Goal: Register for event/course

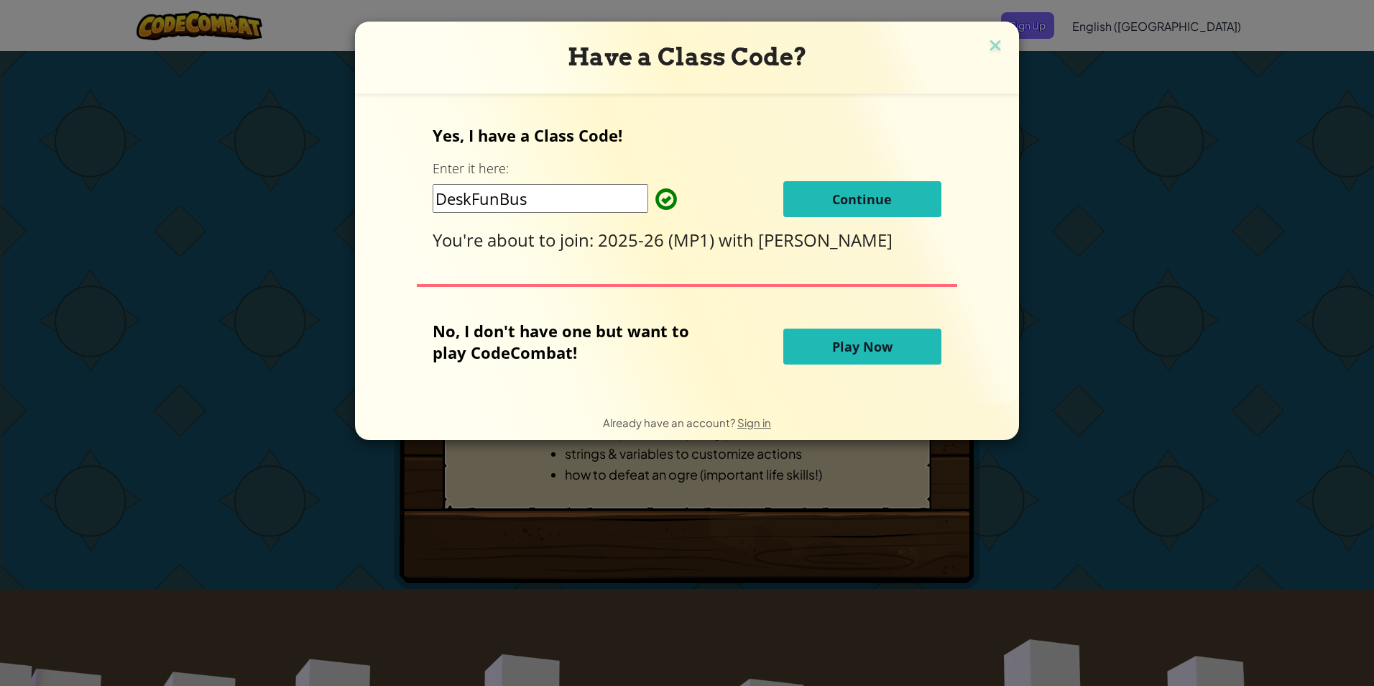
click at [684, 252] on div "Yes, I have a Class Code! Enter it here: DeskFunBus Continue You're about to jo…" at bounding box center [686, 249] width 635 height 282
click at [582, 210] on input "DeskFunBus" at bounding box center [541, 198] width 216 height 29
click at [645, 232] on span "2025-26 (MP1)" at bounding box center [658, 240] width 121 height 24
click at [905, 199] on button "Continue" at bounding box center [862, 199] width 158 height 36
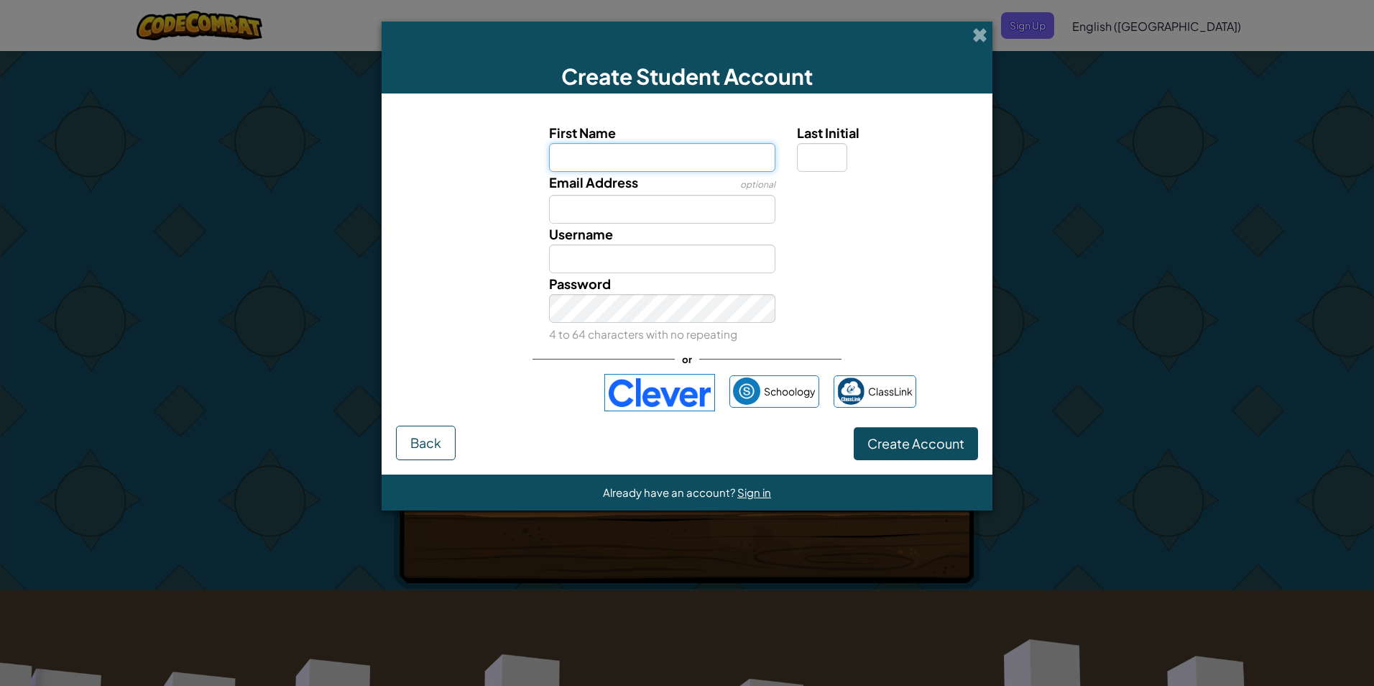
click at [686, 167] on input "First Name" at bounding box center [662, 157] width 227 height 29
type input "Michael"
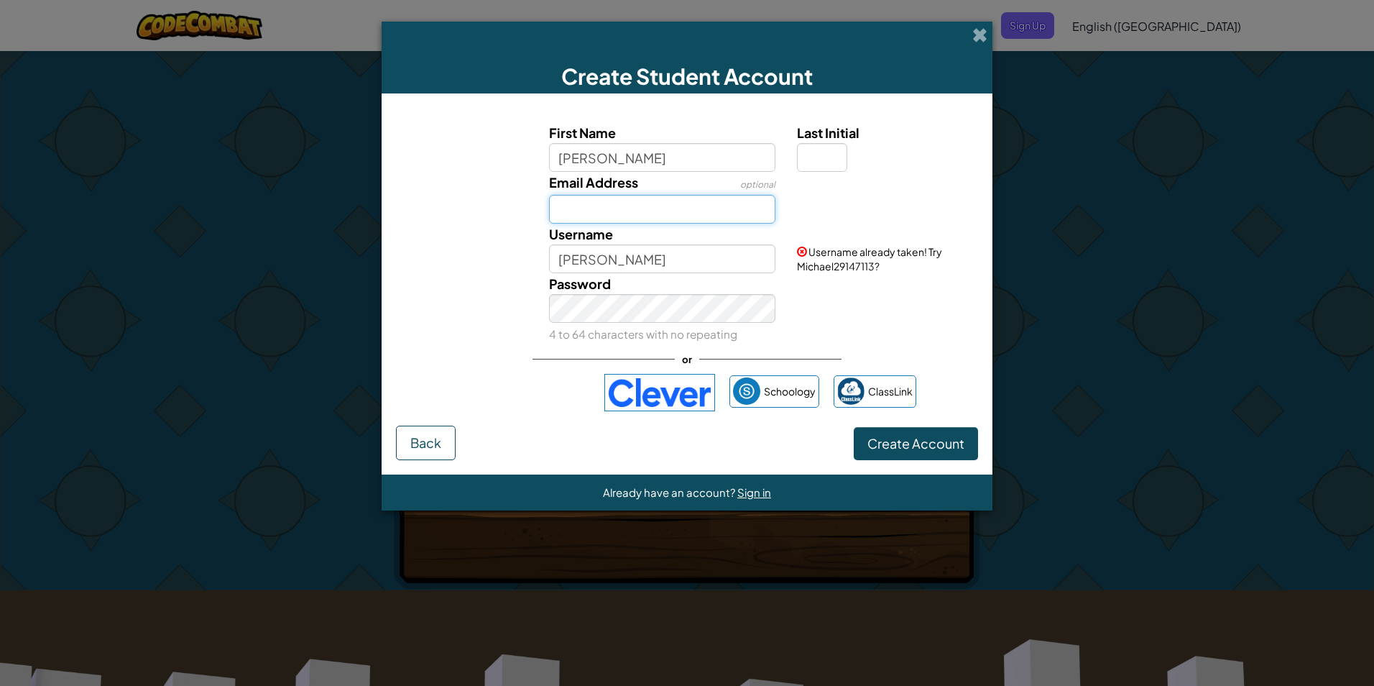
click at [717, 199] on input "Email Address" at bounding box center [662, 209] width 227 height 29
type input "MHolguin31@students.roxbury.org"
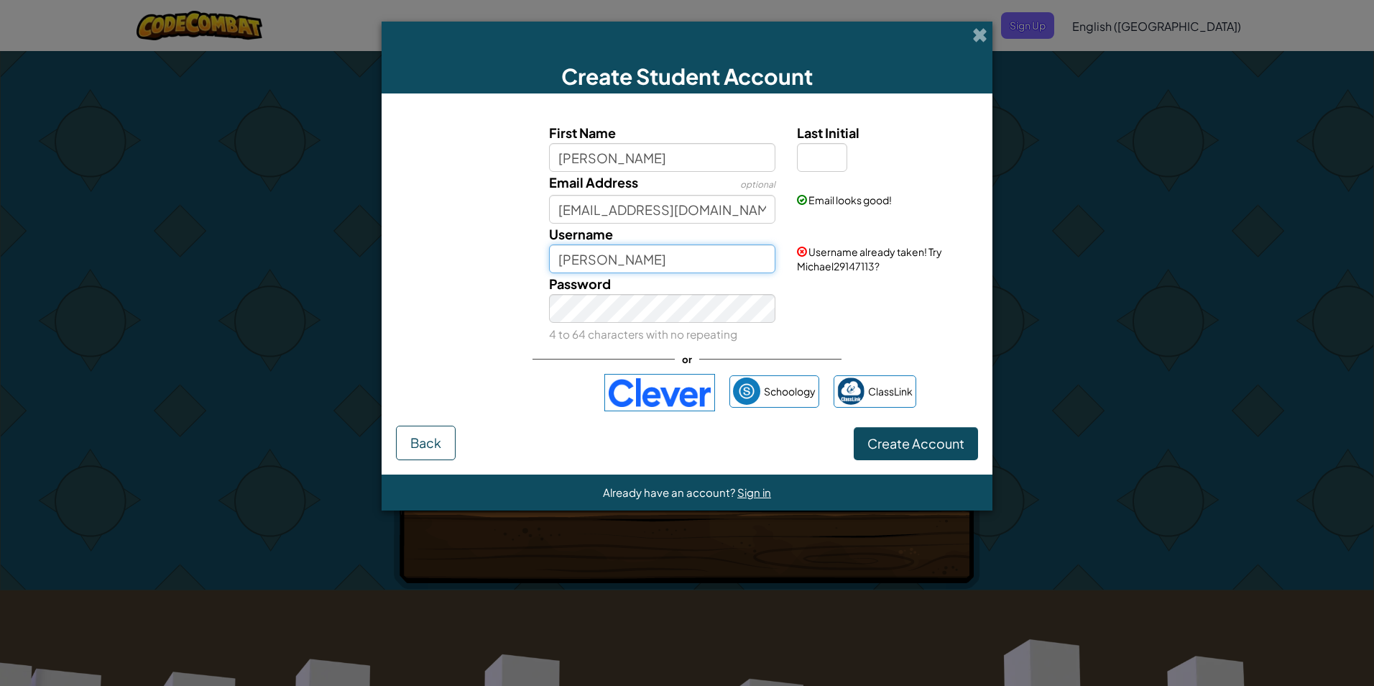
click at [691, 252] on input "Michael" at bounding box center [662, 258] width 227 height 29
type input "MAHolguin"
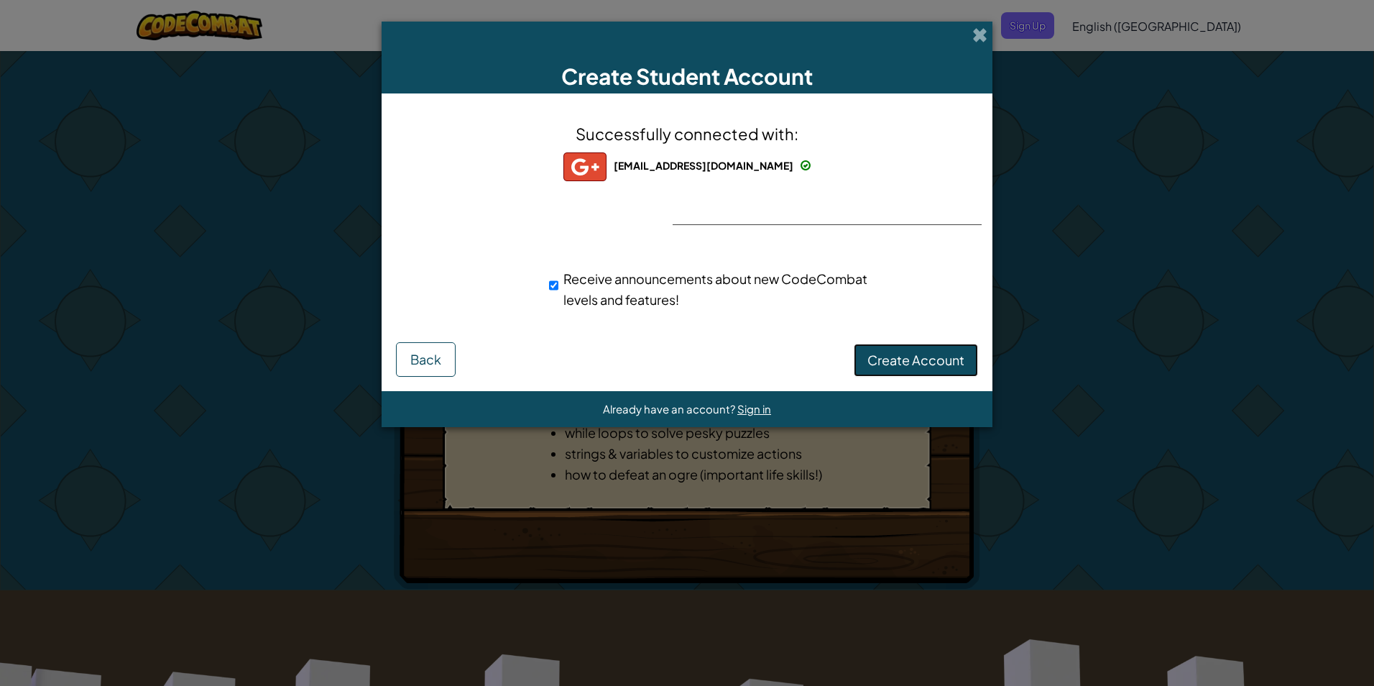
click at [898, 346] on button "Create Account" at bounding box center [916, 359] width 124 height 33
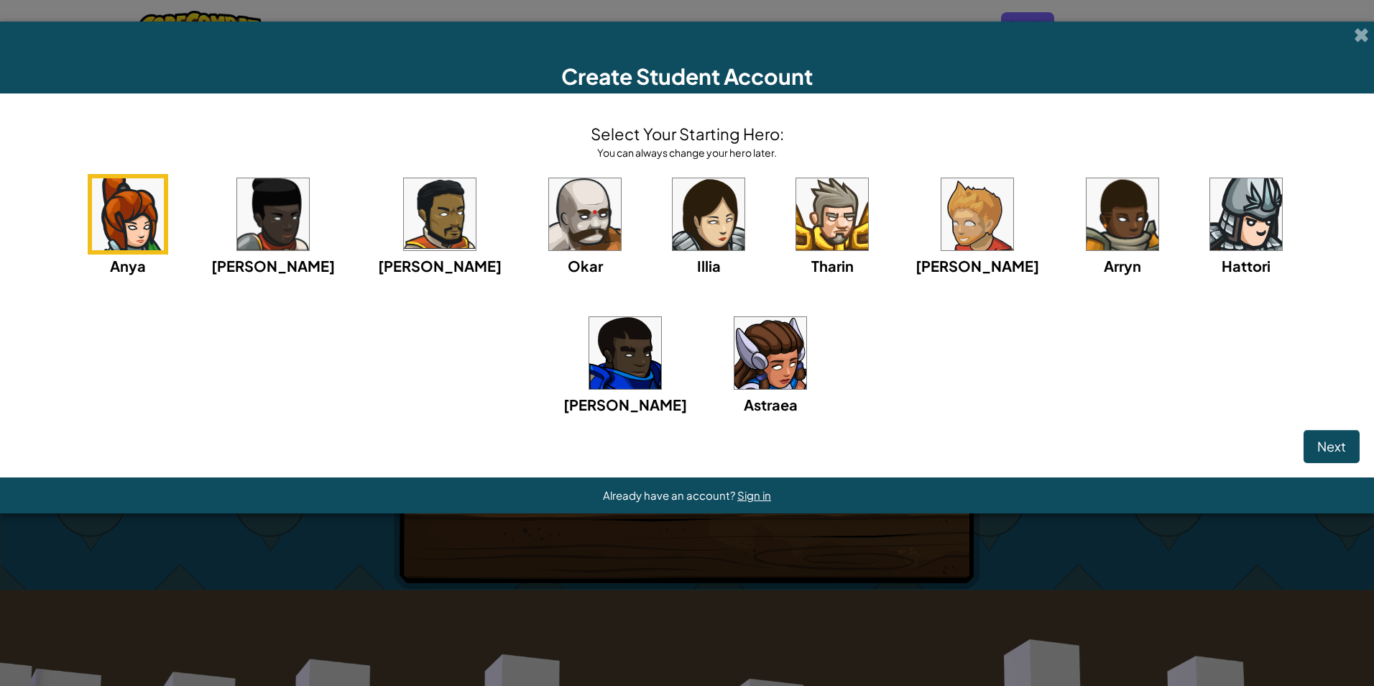
click at [549, 223] on img at bounding box center [585, 214] width 72 height 72
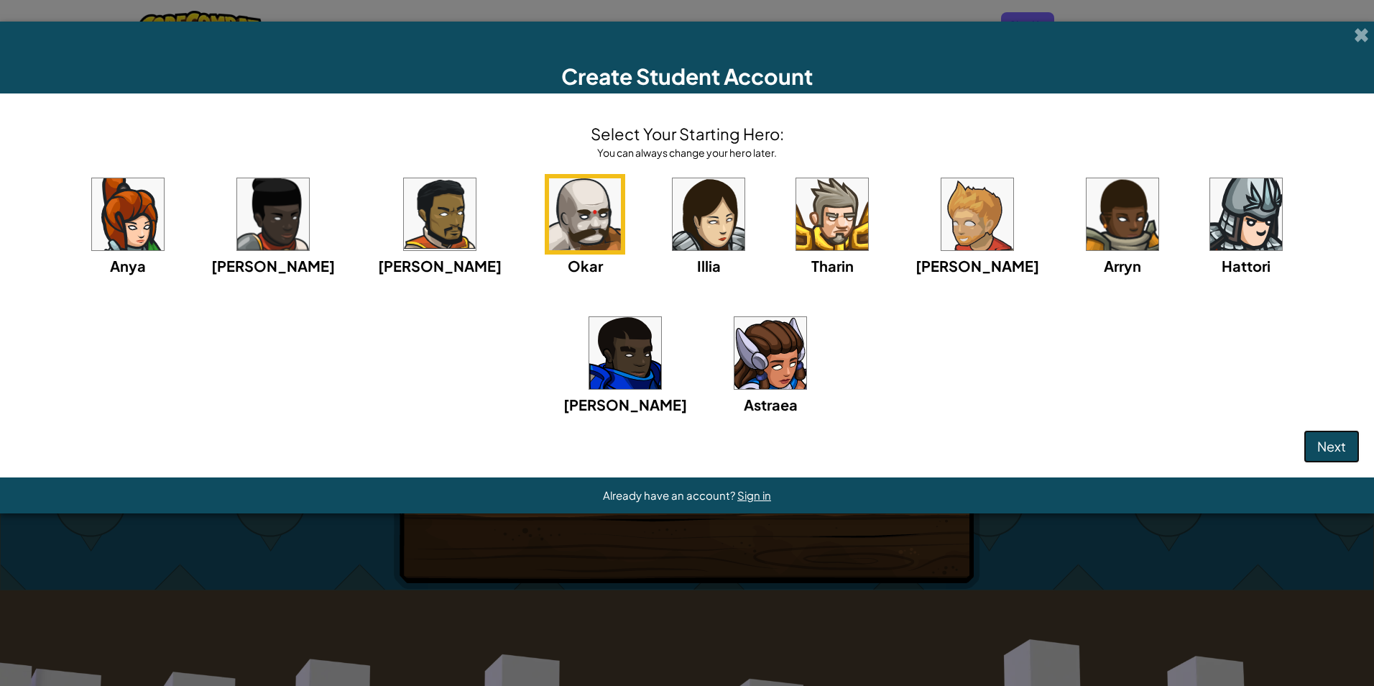
click at [1333, 456] on button "Next" at bounding box center [1332, 446] width 56 height 33
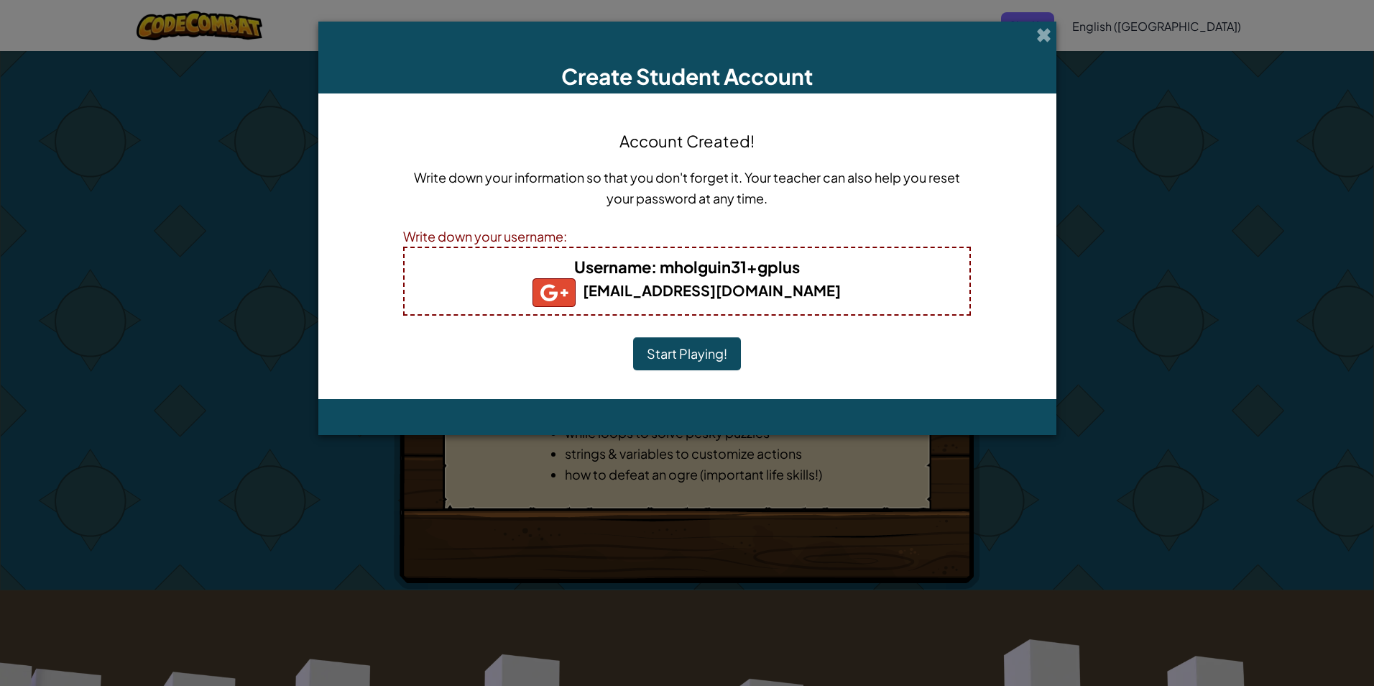
click at [704, 351] on button "Start Playing!" at bounding box center [687, 353] width 108 height 33
